Goal: Task Accomplishment & Management: Use online tool/utility

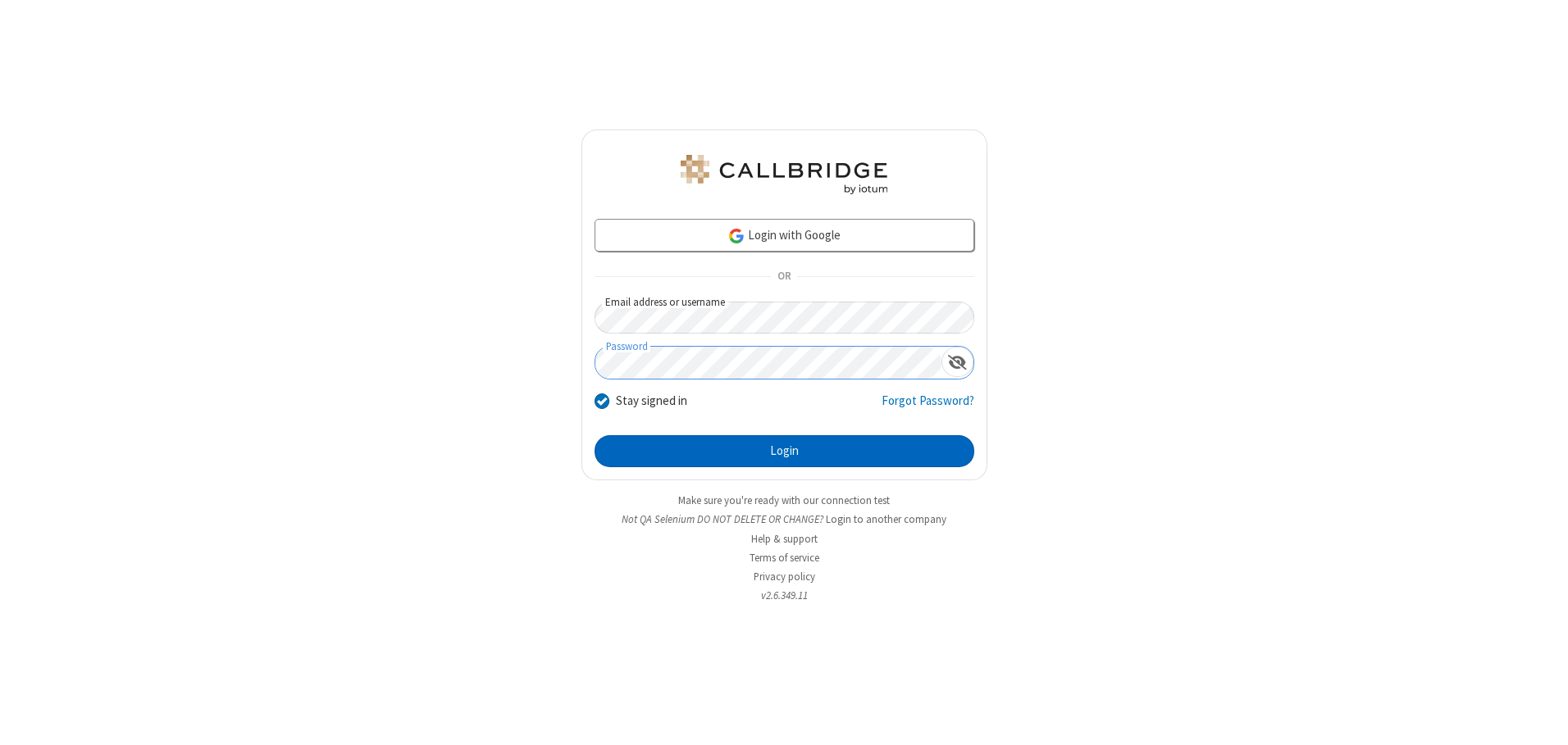
click at [784, 451] on button "Login" at bounding box center [784, 451] width 380 height 33
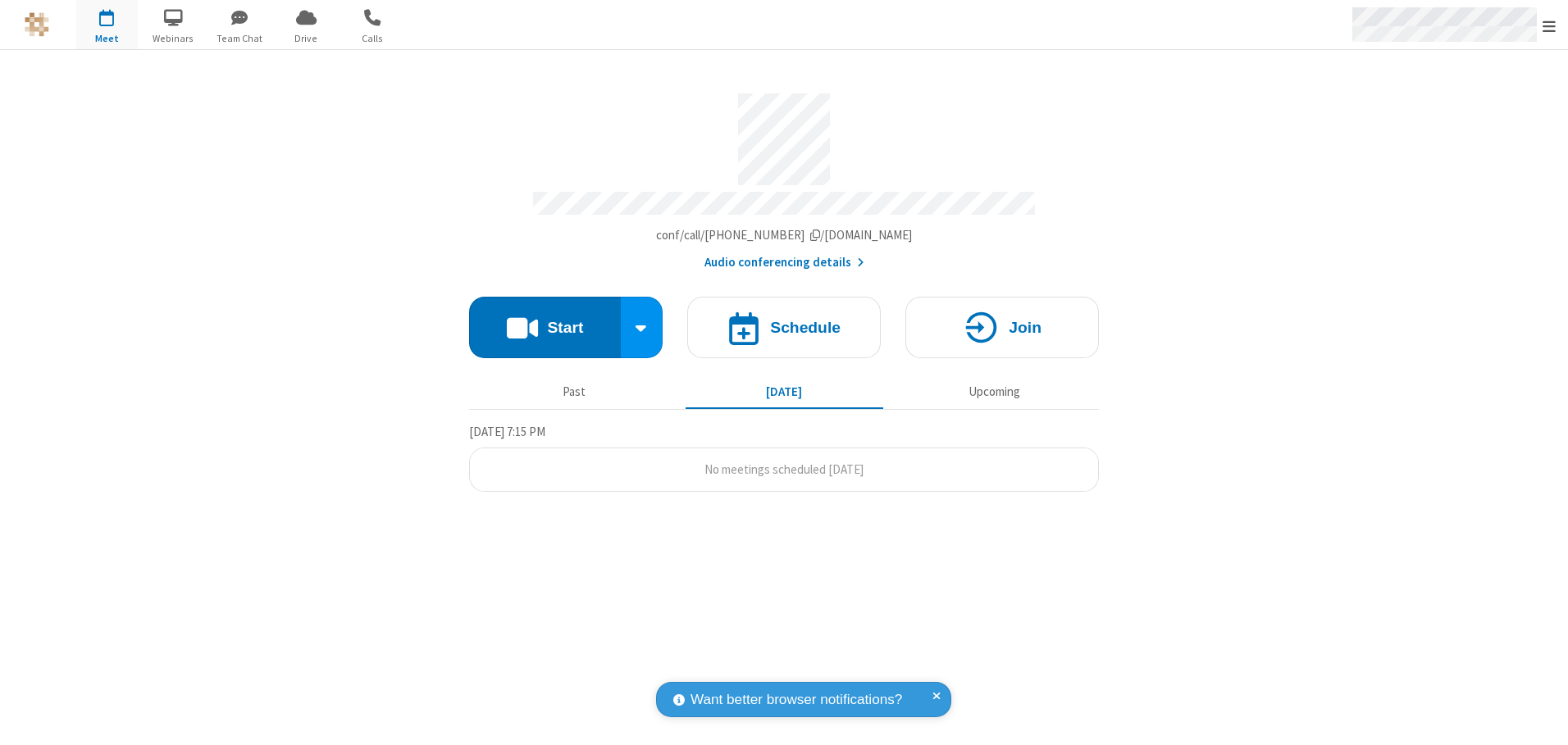
click at [1548, 25] on span "Open menu" at bounding box center [1548, 26] width 13 height 17
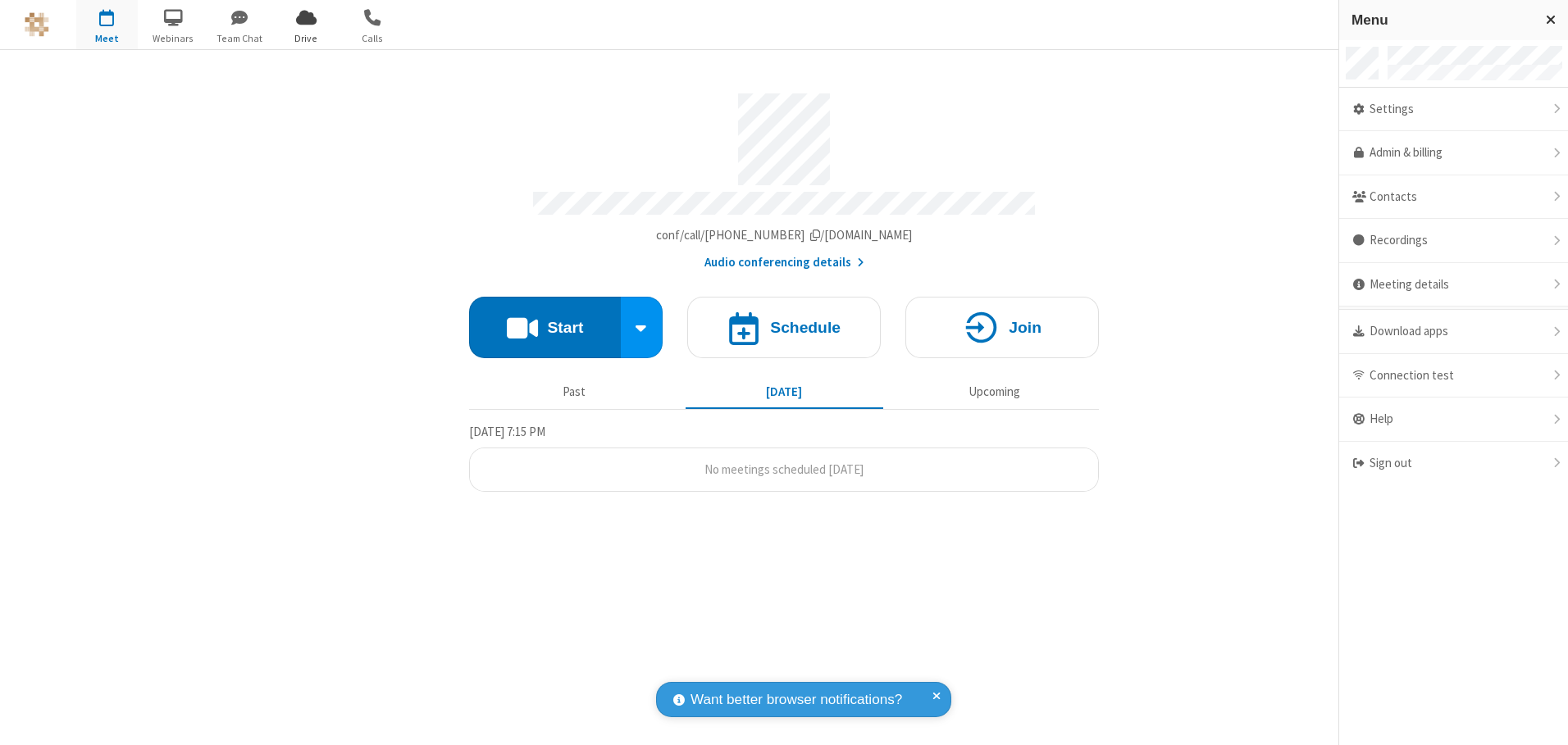
click at [306, 37] on span "Drive" at bounding box center [306, 38] width 62 height 15
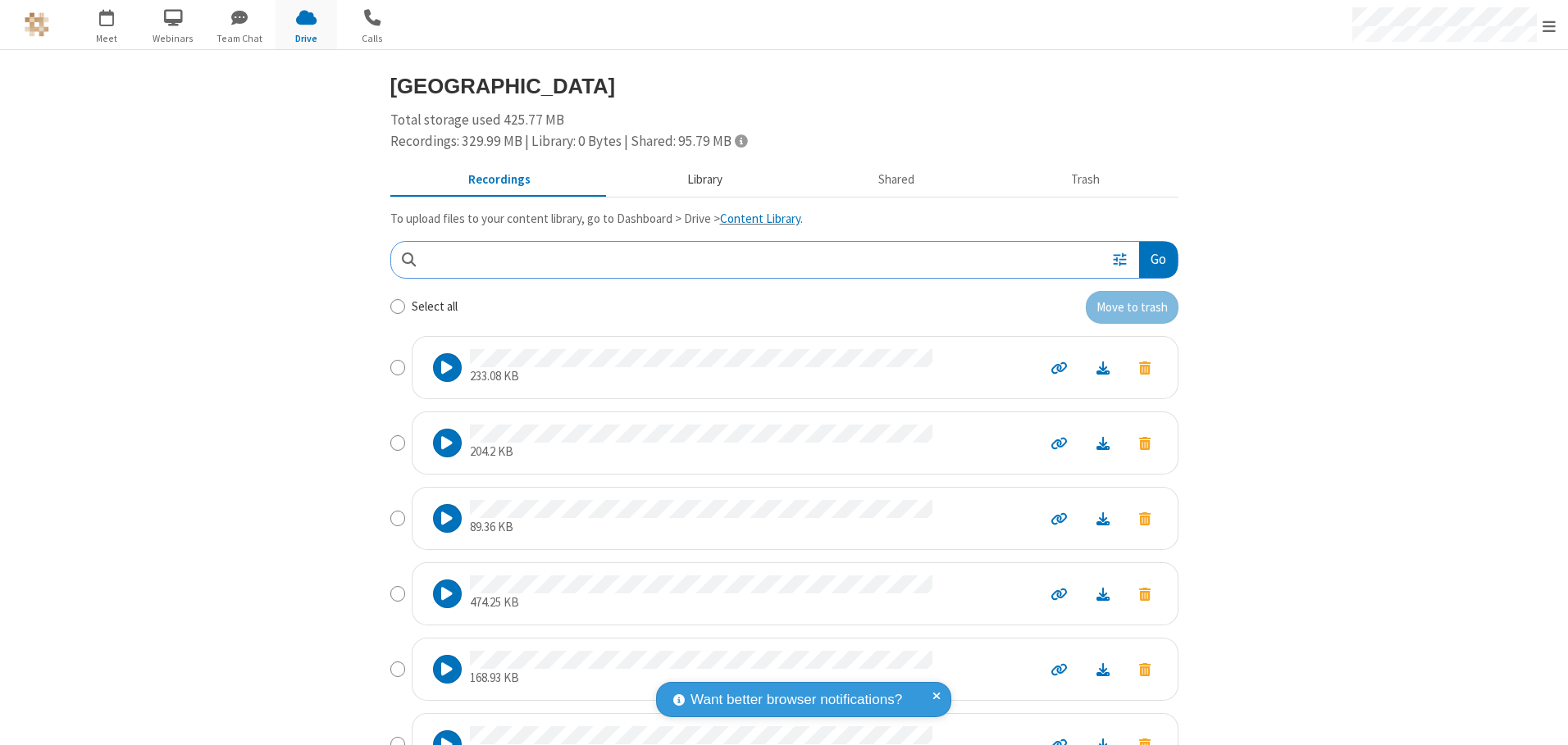
click at [696, 180] on button "Library" at bounding box center [704, 180] width 192 height 31
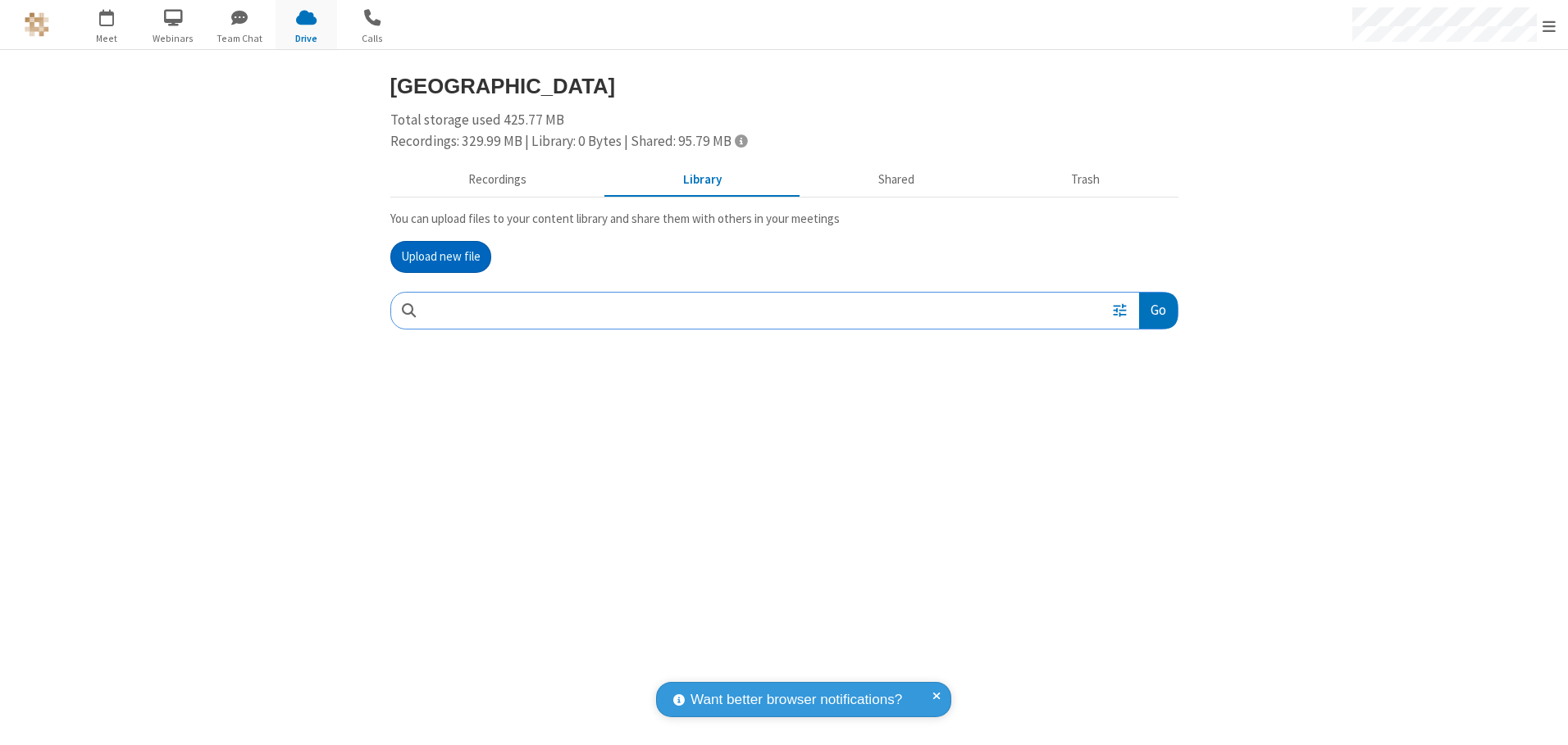
click at [440, 256] on button "Upload new file" at bounding box center [441, 257] width 101 height 33
click at [1144, 418] on span "Move to trash" at bounding box center [1145, 418] width 11 height 15
click at [1085, 180] on button "Trash" at bounding box center [1086, 180] width 185 height 31
